Goal: Task Accomplishment & Management: Complete application form

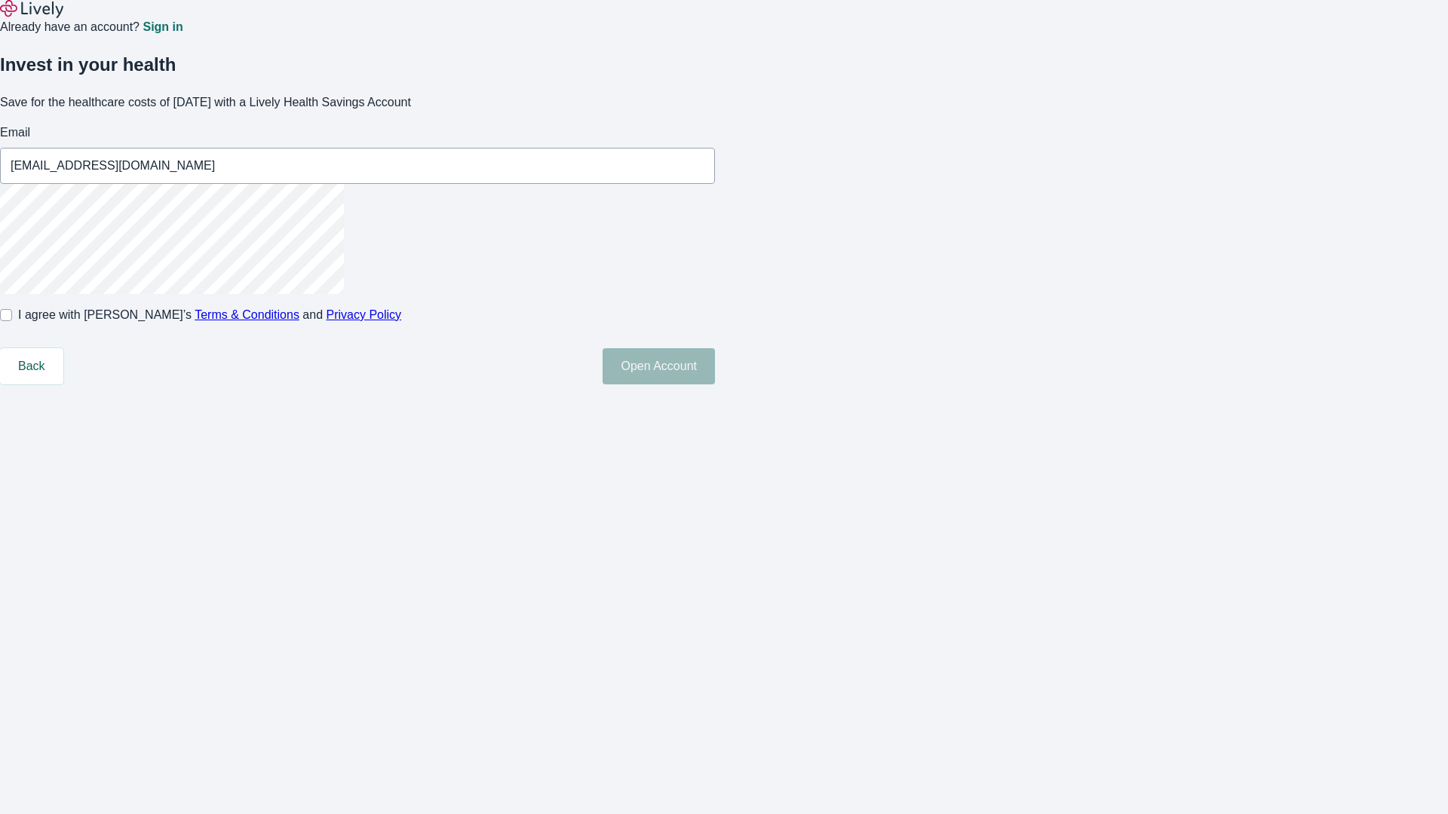
click at [12, 321] on input "I agree with Lively’s Terms & Conditions and Privacy Policy" at bounding box center [6, 315] width 12 height 12
checkbox input "true"
click at [715, 385] on button "Open Account" at bounding box center [658, 366] width 112 height 36
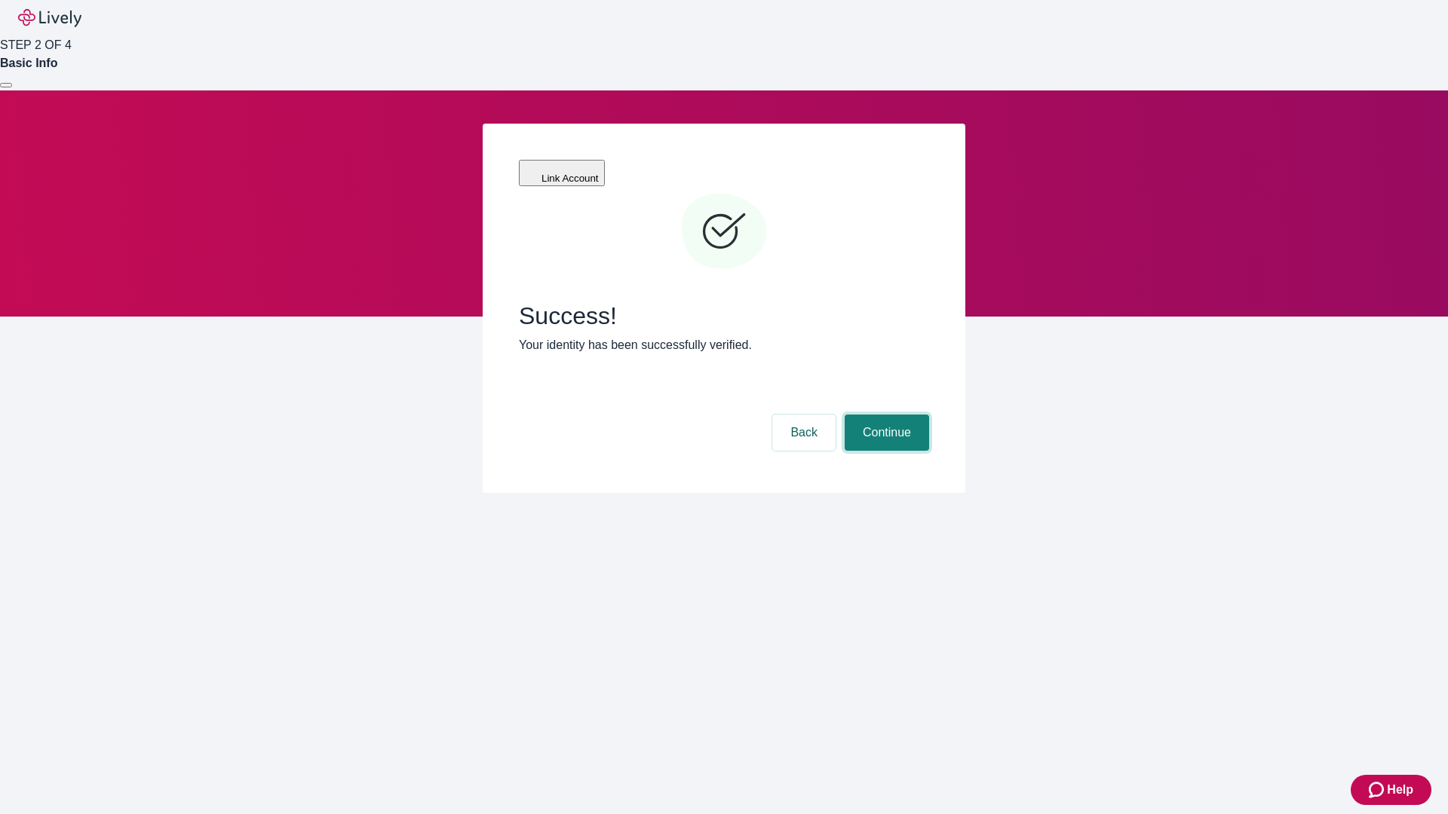
click at [884, 415] on button "Continue" at bounding box center [886, 433] width 84 height 36
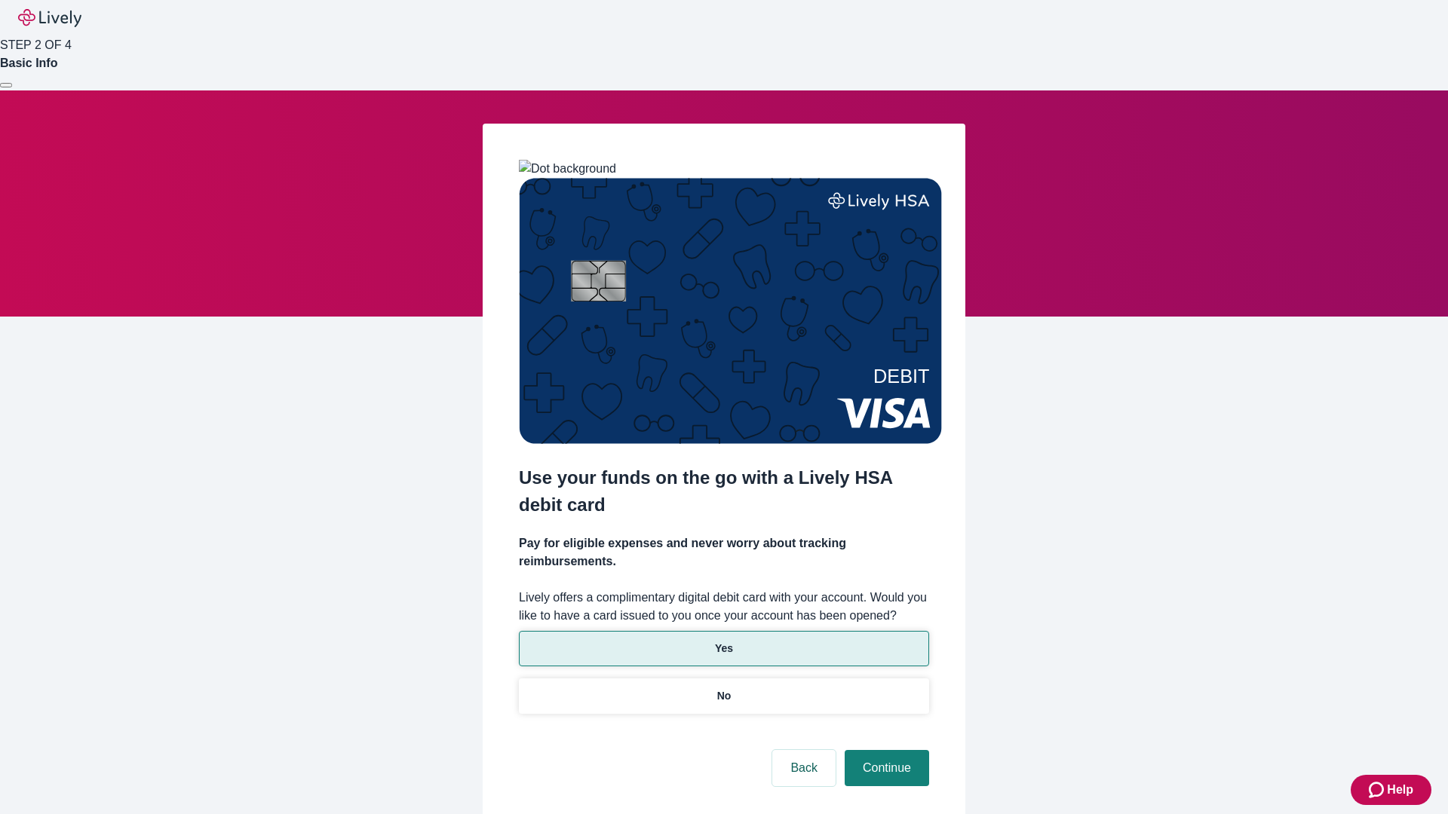
click at [723, 641] on p "Yes" at bounding box center [724, 649] width 18 height 16
click at [884, 750] on button "Continue" at bounding box center [886, 768] width 84 height 36
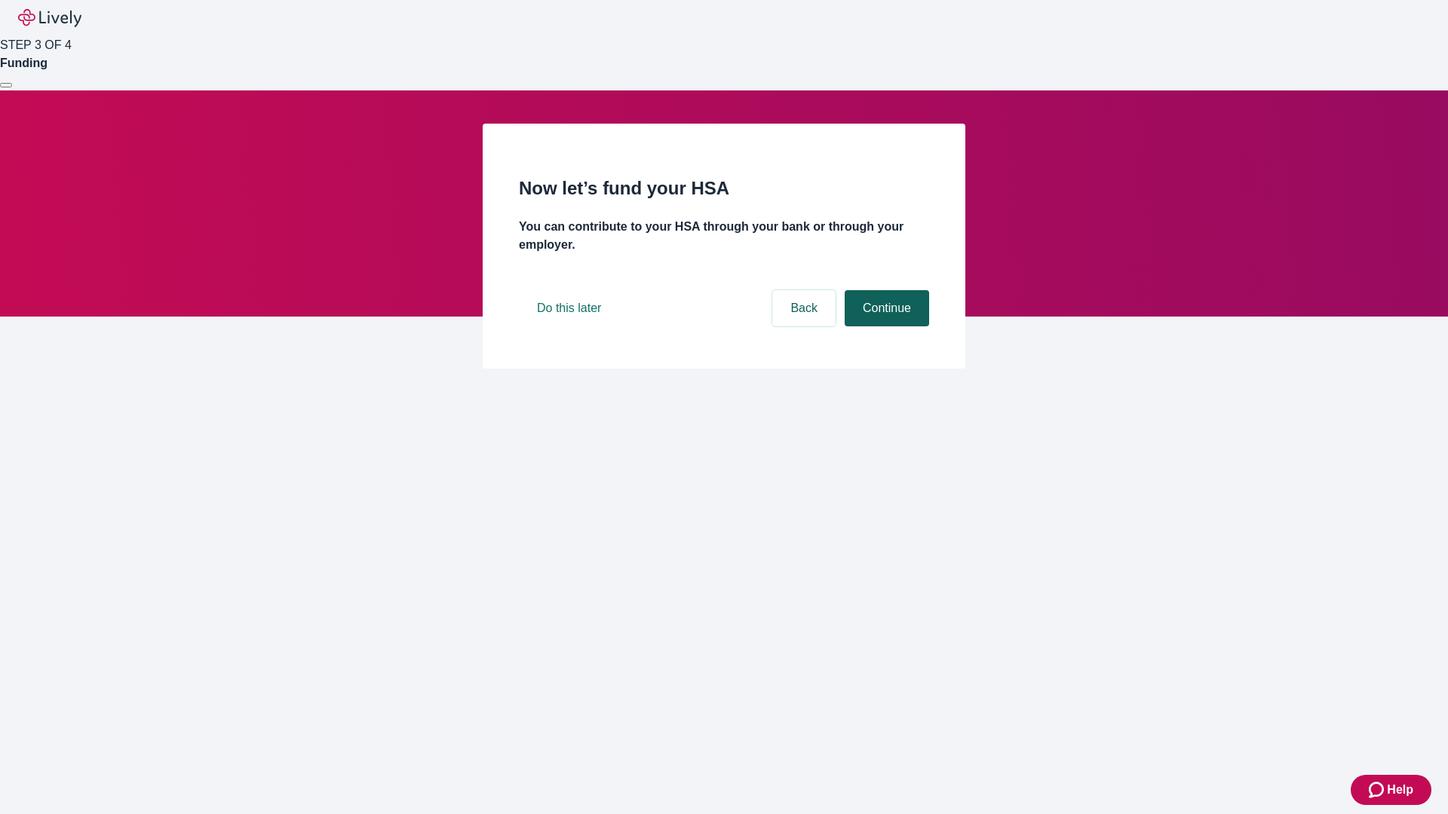
click at [884, 326] on button "Continue" at bounding box center [886, 308] width 84 height 36
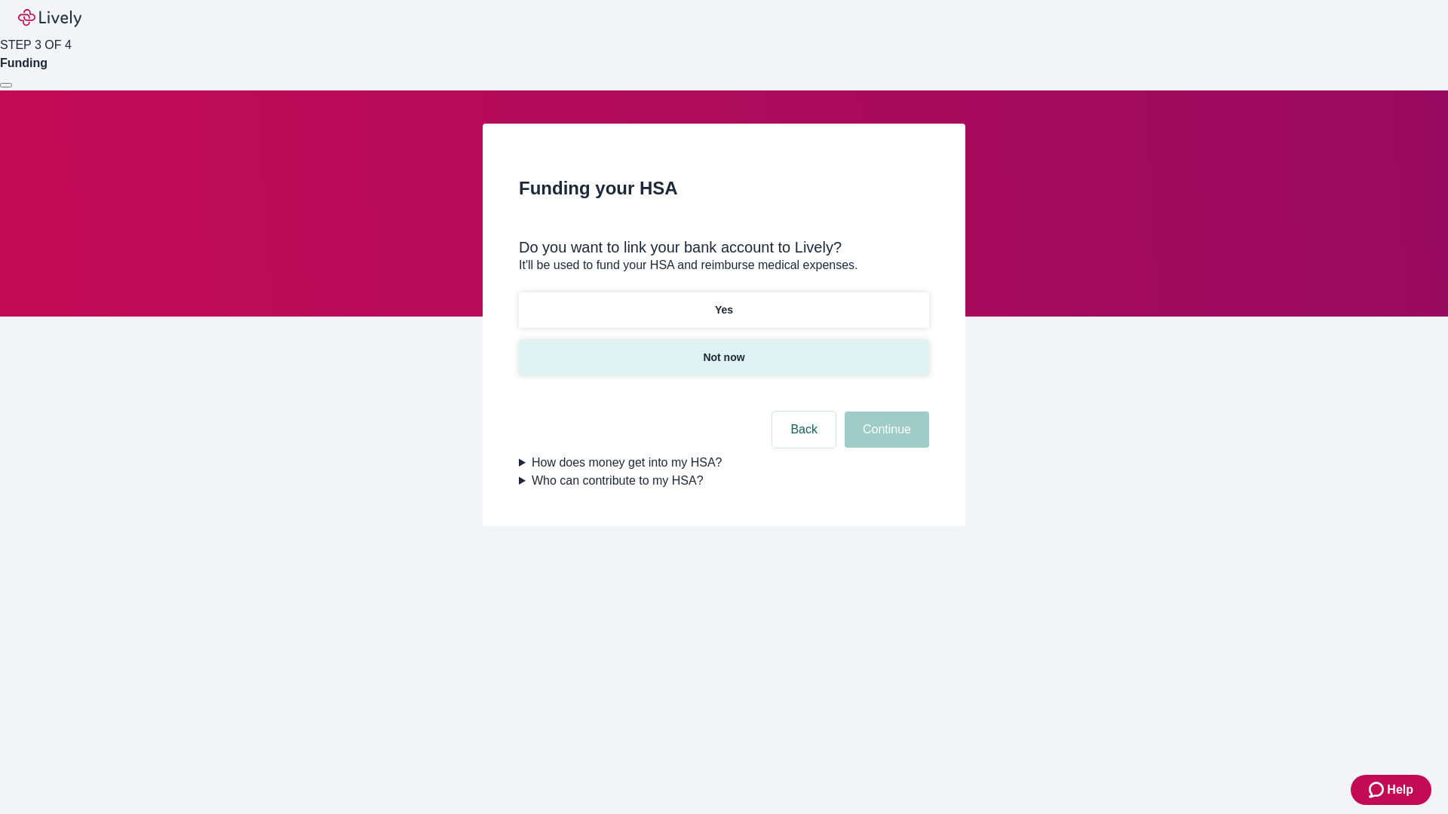
click at [723, 350] on p "Not now" at bounding box center [723, 358] width 41 height 16
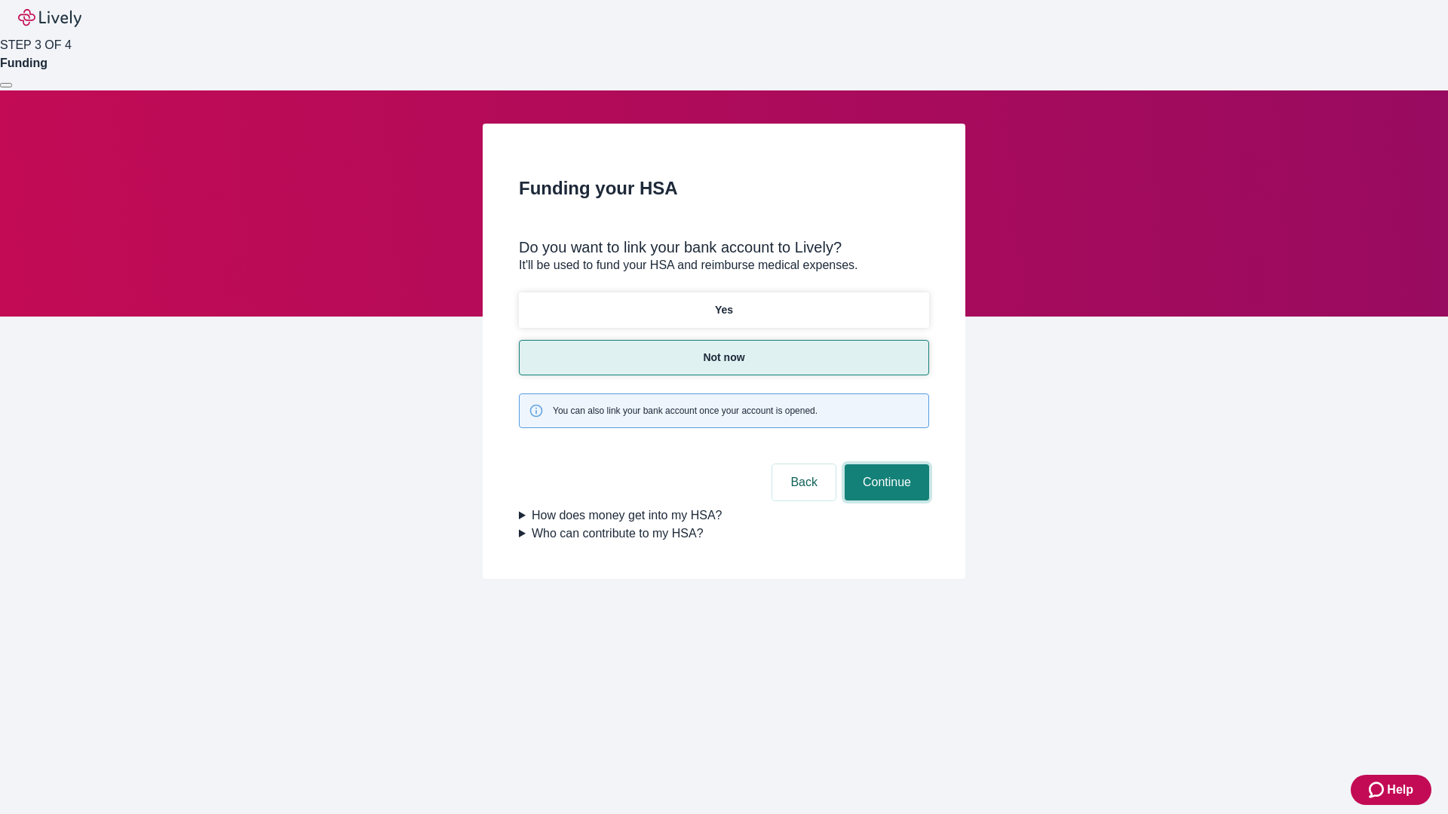
click at [884, 464] on button "Continue" at bounding box center [886, 482] width 84 height 36
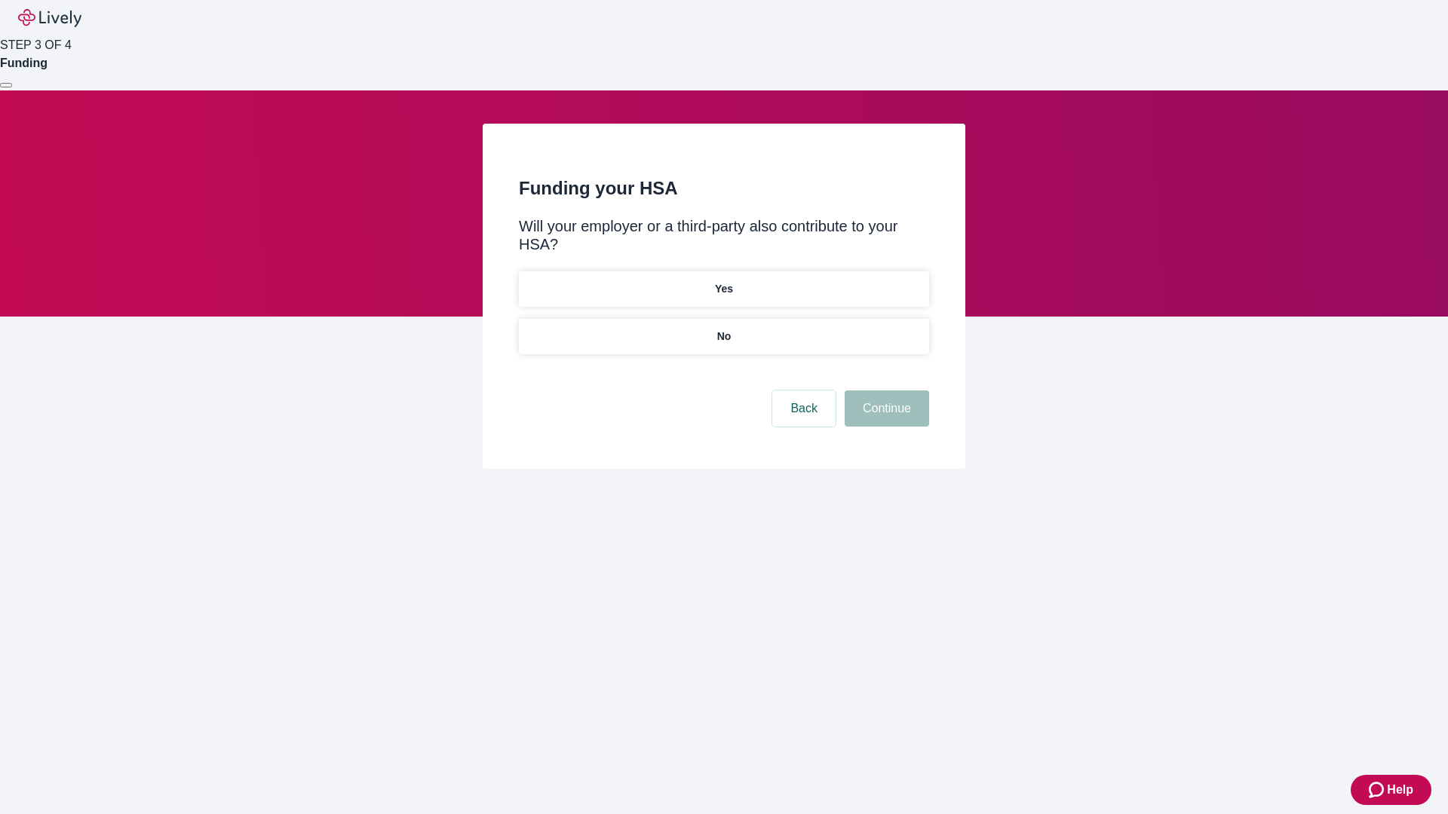
click at [723, 329] on p "No" at bounding box center [724, 337] width 14 height 16
click at [884, 391] on button "Continue" at bounding box center [886, 409] width 84 height 36
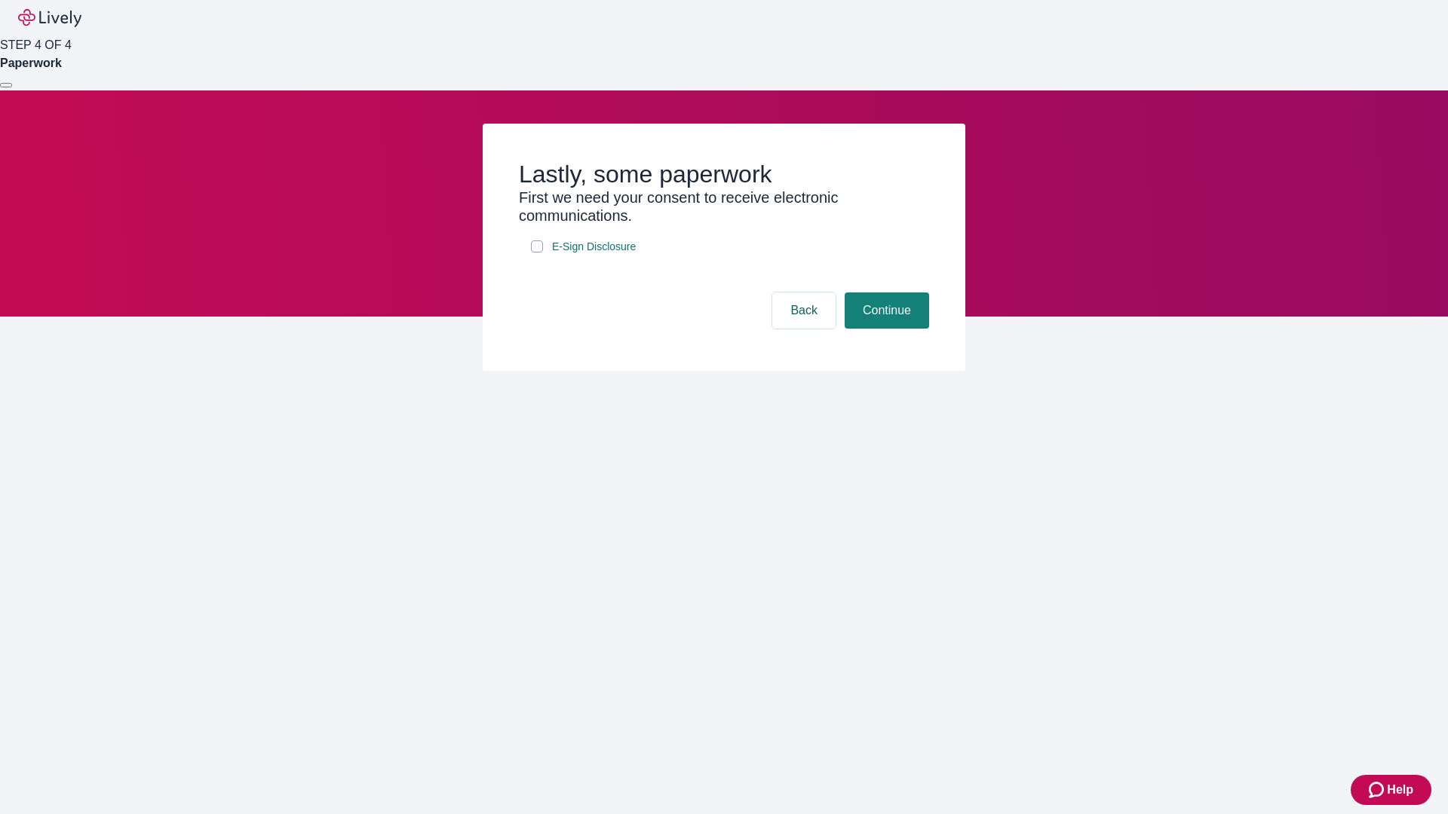
click at [537, 253] on input "E-Sign Disclosure" at bounding box center [537, 247] width 12 height 12
checkbox input "true"
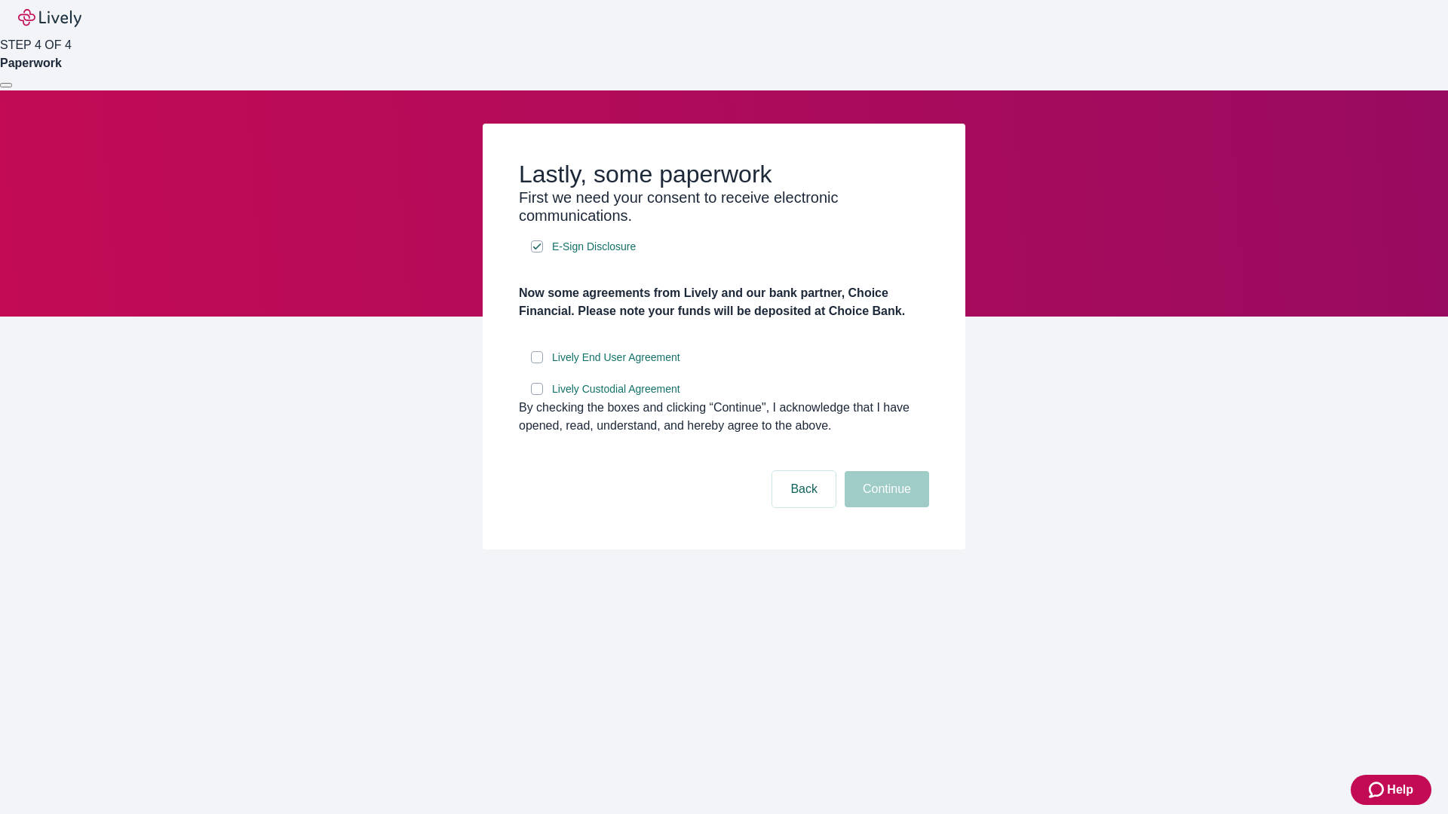
click at [537, 363] on input "Lively End User Agreement" at bounding box center [537, 357] width 12 height 12
checkbox input "true"
click at [537, 395] on input "Lively Custodial Agreement" at bounding box center [537, 389] width 12 height 12
checkbox input "true"
click at [884, 507] on button "Continue" at bounding box center [886, 489] width 84 height 36
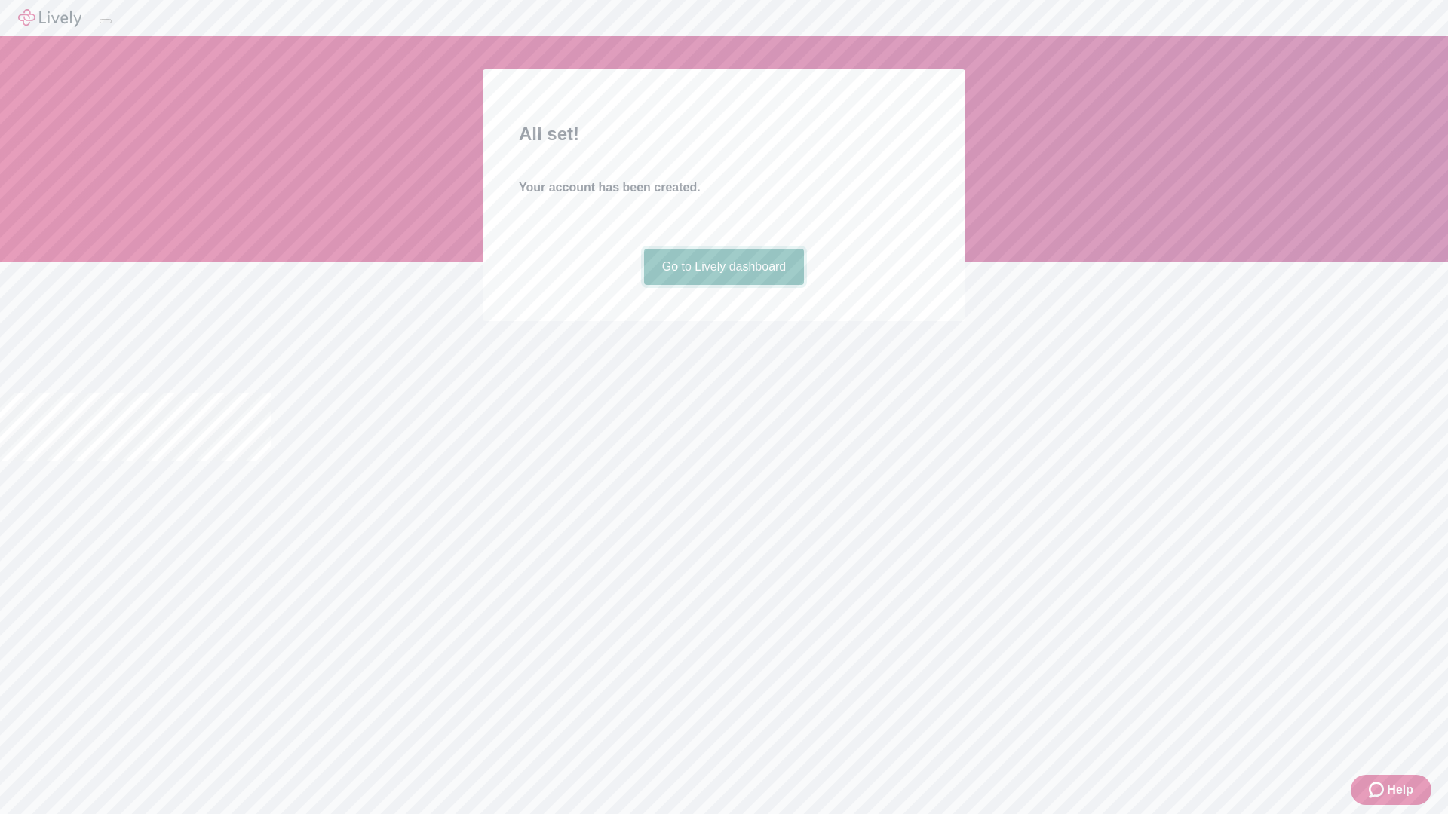
click at [723, 285] on link "Go to Lively dashboard" at bounding box center [724, 267] width 161 height 36
